Goal: Check status: Check status

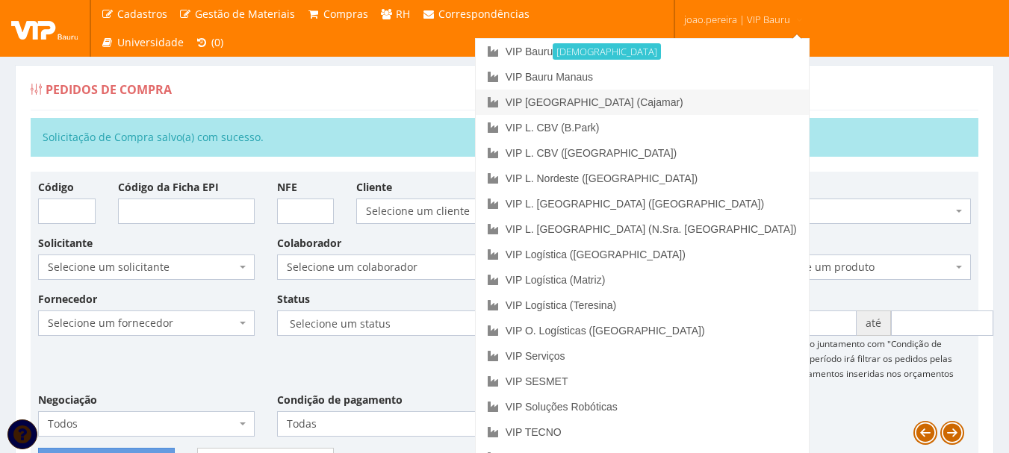
click at [699, 104] on link "VIP [GEOGRAPHIC_DATA] (Cajamar)" at bounding box center [642, 102] width 333 height 25
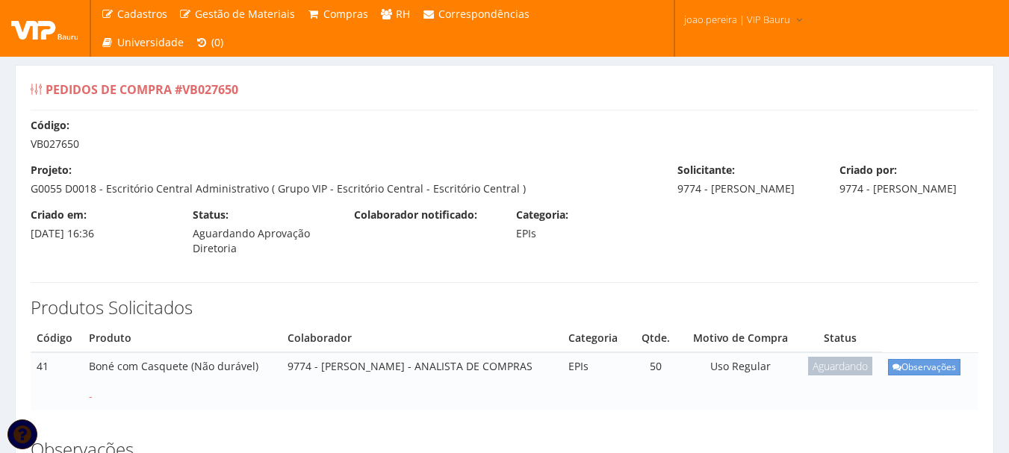
drag, startPoint x: 30, startPoint y: 143, endPoint x: 97, endPoint y: 140, distance: 67.3
click at [89, 143] on div "Código: VB027650" at bounding box center [504, 135] width 970 height 34
copy div "VB027650"
click at [399, 256] on div "Código: VB027650 Projeto: G0055 D0018 - Escritório Central Administrativo ( Gru…" at bounding box center [504, 271] width 970 height 307
drag, startPoint x: 31, startPoint y: 143, endPoint x: 94, endPoint y: 143, distance: 62.7
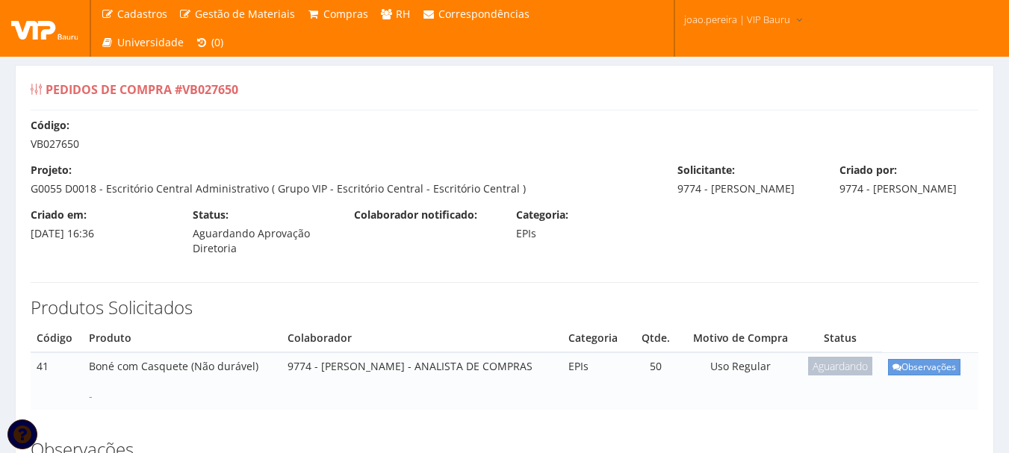
click at [94, 143] on div "Código: VB027650" at bounding box center [504, 135] width 970 height 34
copy div "VB027650"
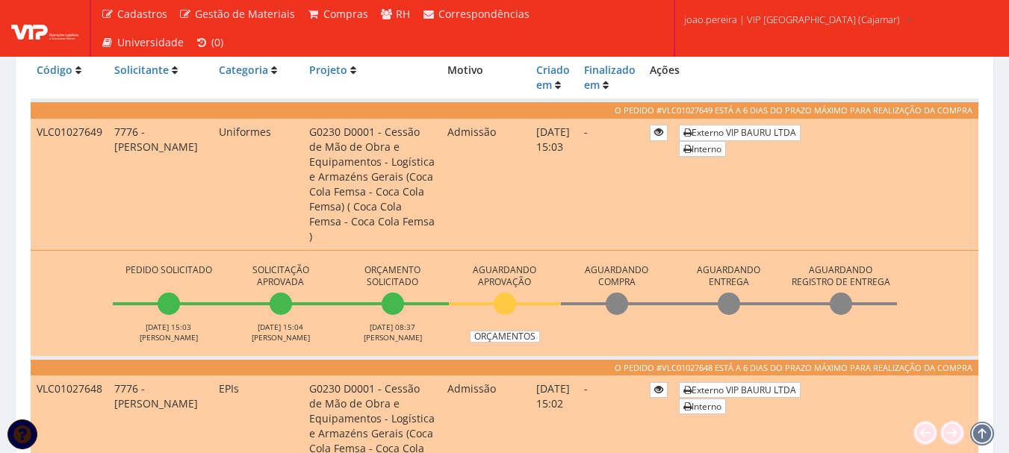
scroll to position [373, 0]
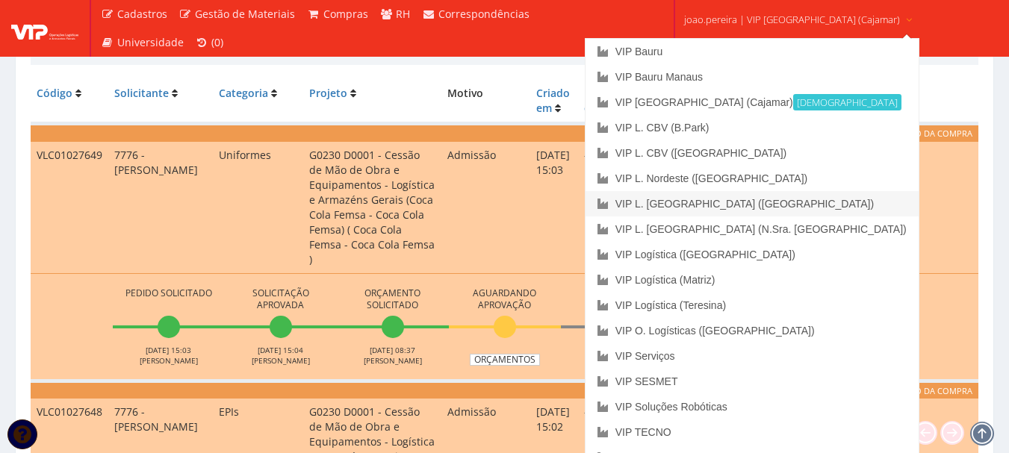
click at [791, 196] on link "VIP L. [GEOGRAPHIC_DATA] ([GEOGRAPHIC_DATA])" at bounding box center [751, 203] width 333 height 25
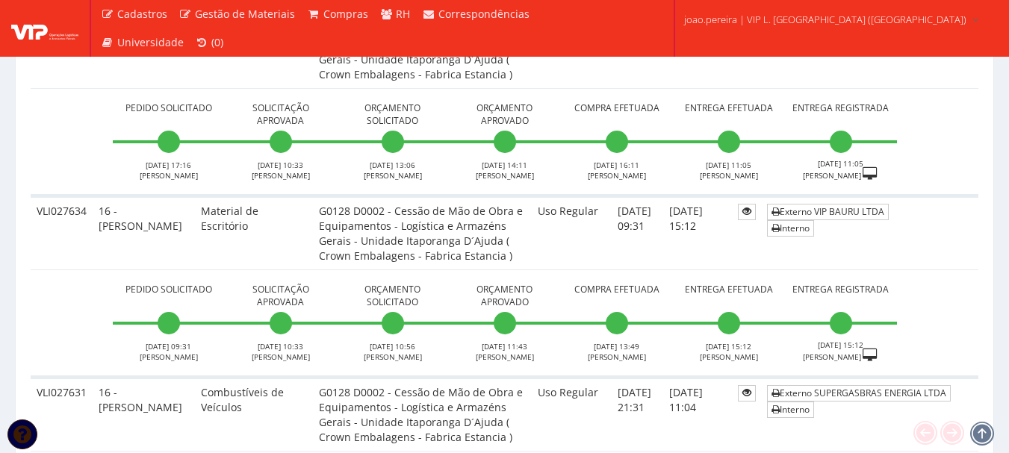
scroll to position [747, 0]
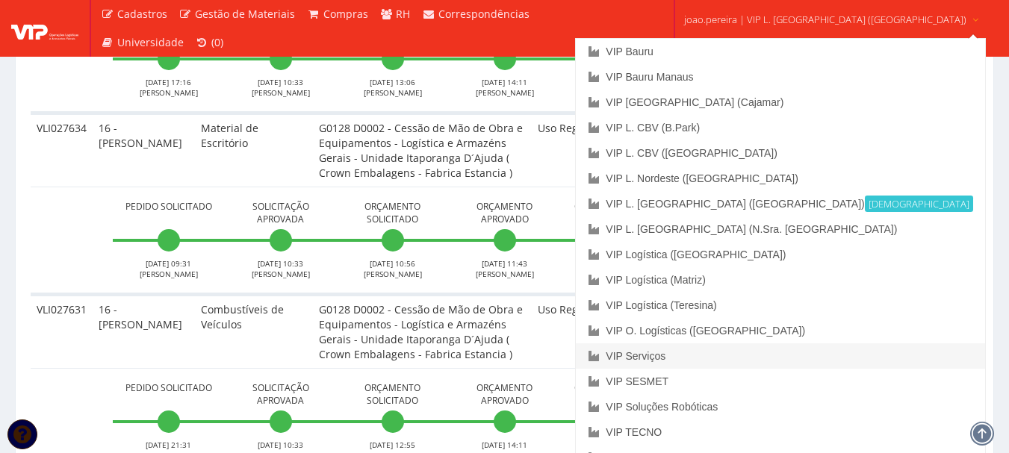
click at [736, 352] on link "VIP Serviços" at bounding box center [780, 356] width 408 height 25
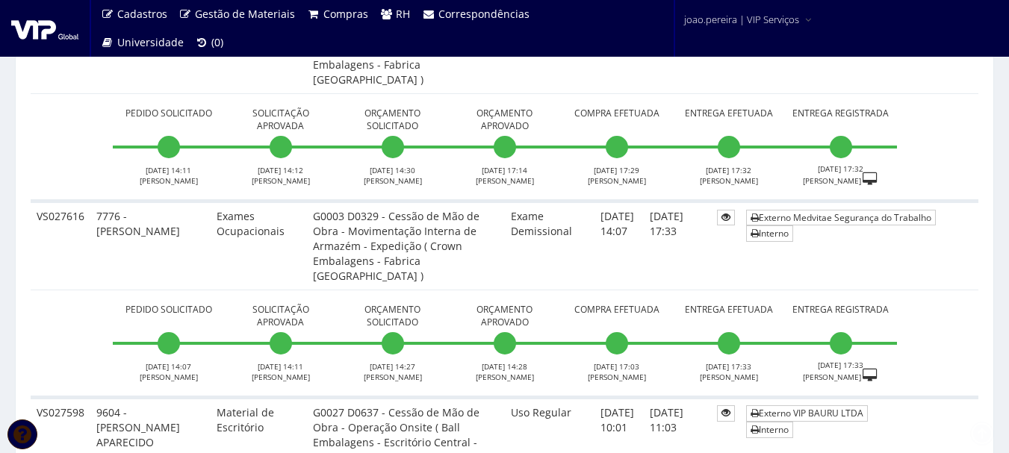
scroll to position [523, 0]
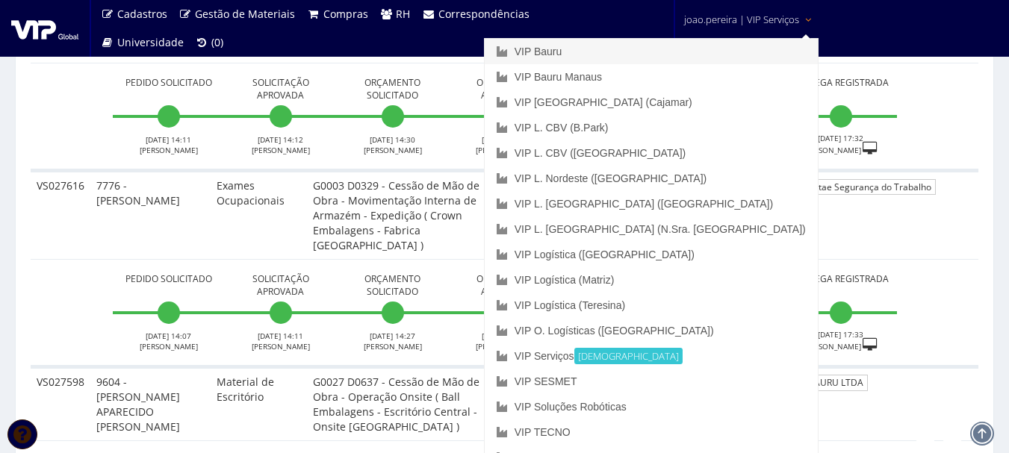
click at [687, 53] on link "VIP Bauru" at bounding box center [651, 51] width 333 height 25
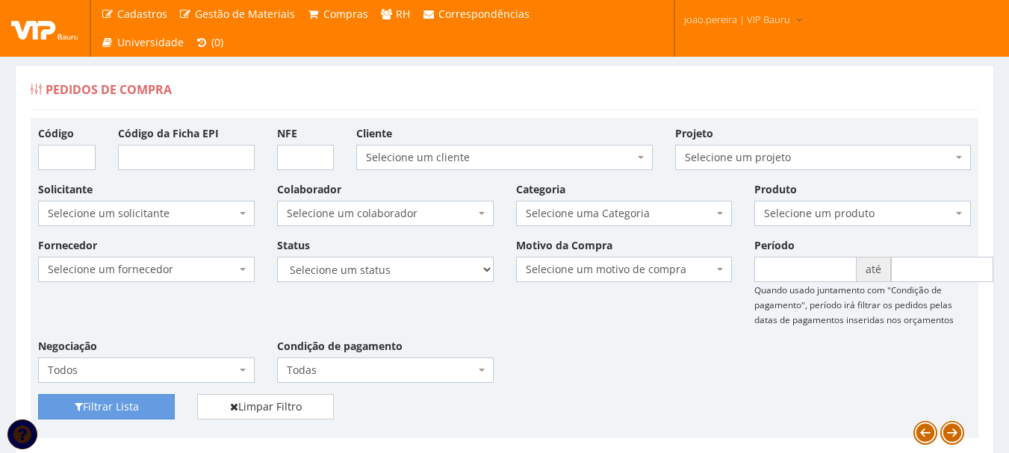
click at [445, 103] on div "Pedidos de Compra" at bounding box center [505, 93] width 948 height 36
click at [603, 361] on div "Fornecedor Selecione um fornecedor ******** ******** 1000 MARCAS BRASIL 123 MIL…" at bounding box center [504, 315] width 955 height 157
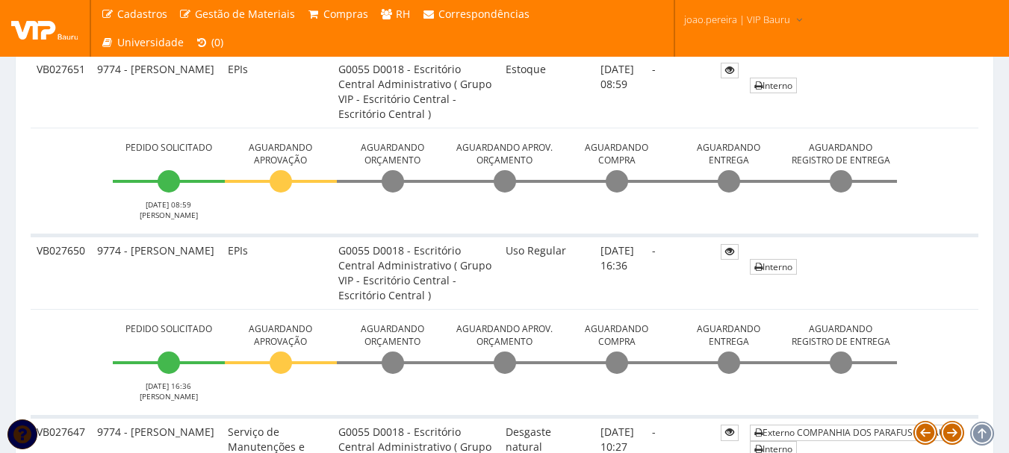
scroll to position [448, 0]
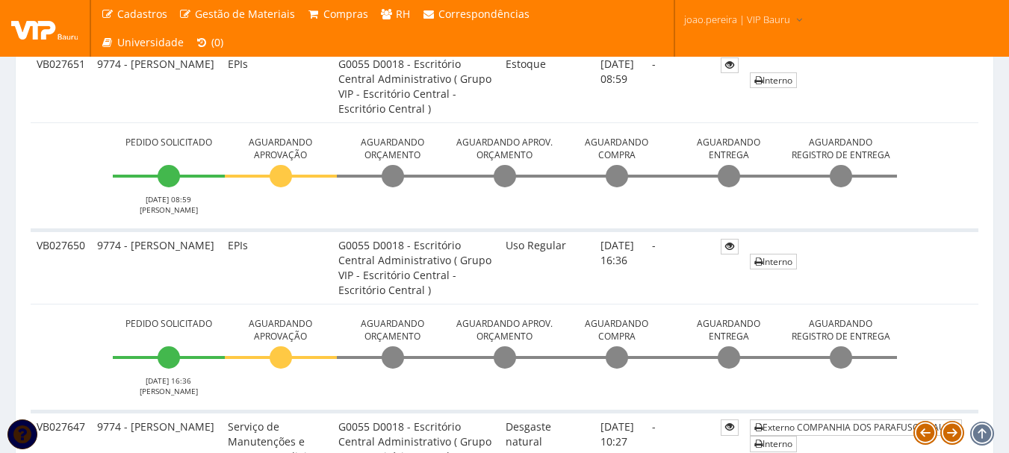
click at [52, 296] on td "VB027650" at bounding box center [61, 267] width 60 height 74
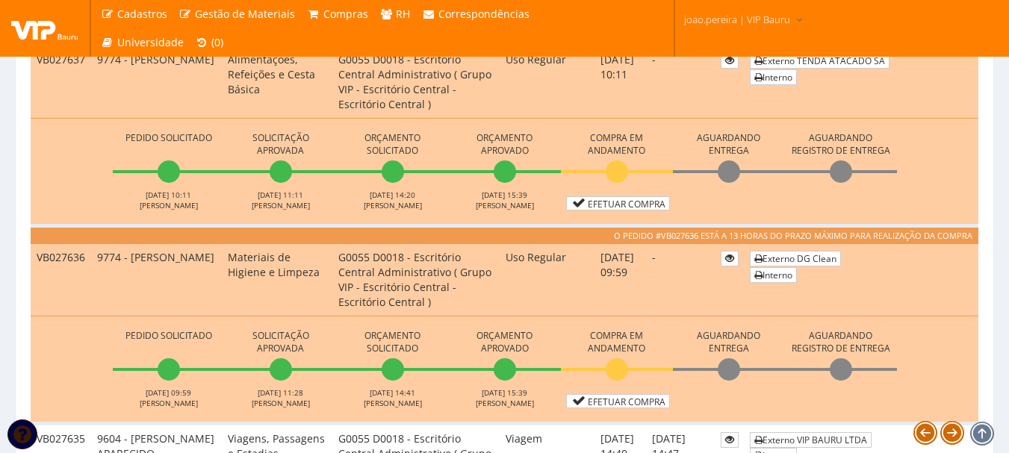
scroll to position [1195, 0]
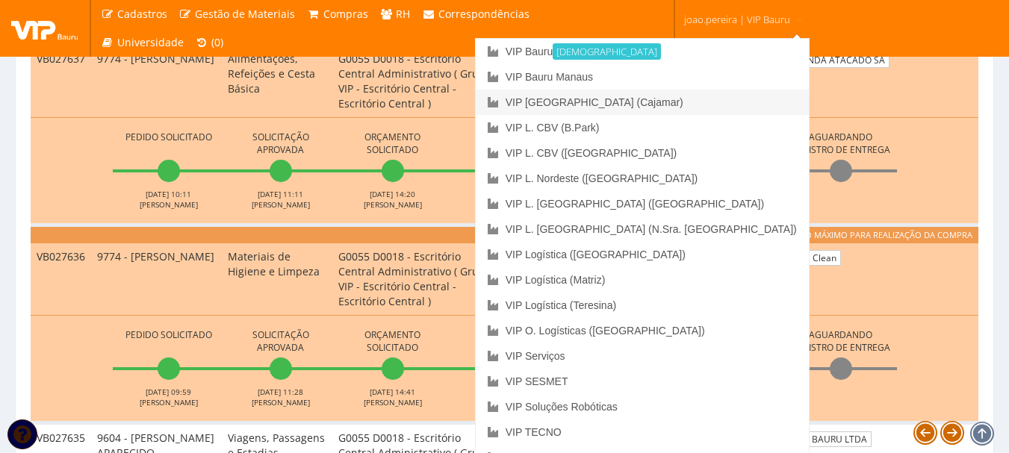
click at [728, 110] on link "VIP [GEOGRAPHIC_DATA] (Cajamar)" at bounding box center [642, 102] width 333 height 25
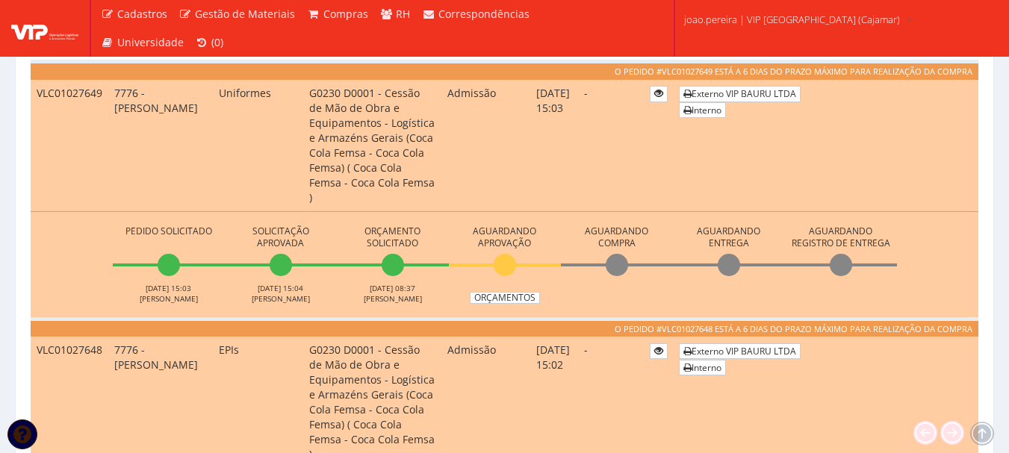
scroll to position [448, 0]
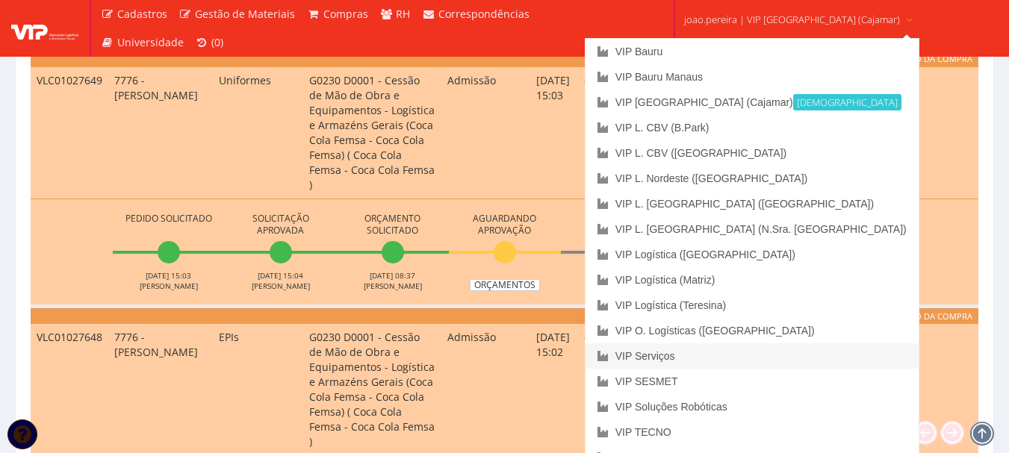
click at [730, 358] on link "VIP Serviços" at bounding box center [751, 356] width 333 height 25
